Goal: Use online tool/utility: Utilize a website feature to perform a specific function

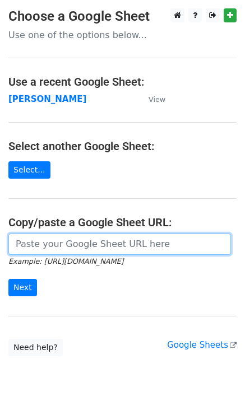
click at [40, 247] on input "url" at bounding box center [119, 244] width 223 height 21
click at [41, 243] on input "url" at bounding box center [119, 244] width 223 height 21
paste input "https://docs.google.com/spreadsheets/d/1-vuey2nK_okxf-JivA7sf96WnD_L0rZf5mgk8Rc…"
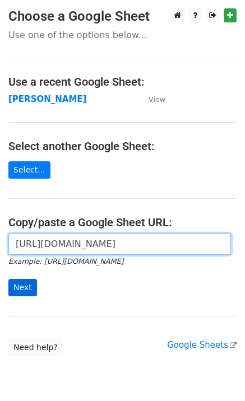
type input "https://docs.google.com/spreadsheets/d/1-vuey2nK_okxf-JivA7sf96WnD_L0rZf5mgk8Rc…"
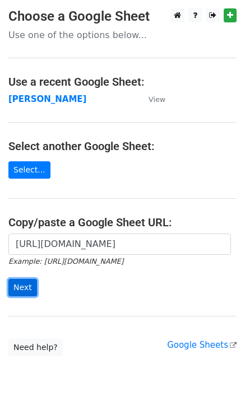
scroll to position [0, 0]
click at [29, 281] on input "Next" at bounding box center [22, 287] width 29 height 17
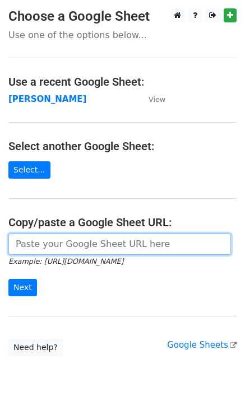
click at [15, 252] on input "url" at bounding box center [119, 244] width 223 height 21
paste input "[URL][DOMAIN_NAME]"
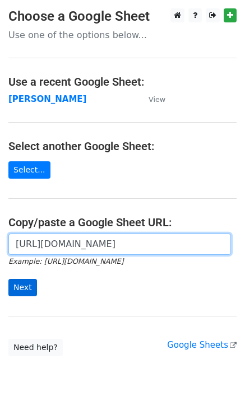
type input "[URL][DOMAIN_NAME]"
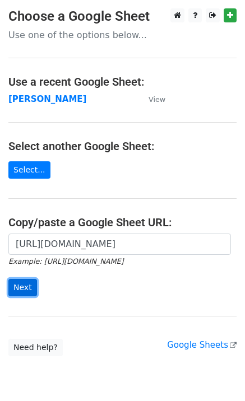
click at [15, 282] on input "Next" at bounding box center [22, 287] width 29 height 17
